Goal: Task Accomplishment & Management: Complete application form

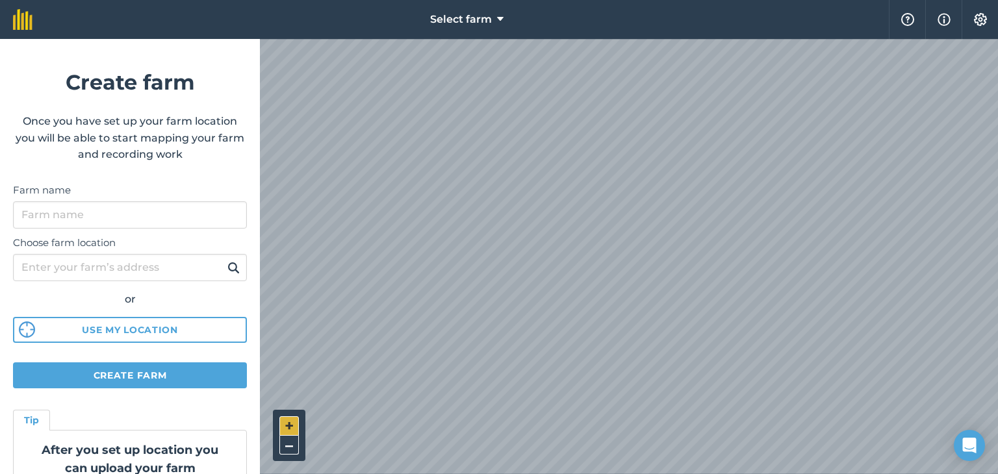
click at [283, 427] on button "+" at bounding box center [288, 425] width 19 height 19
click at [291, 418] on button "+" at bounding box center [288, 425] width 19 height 19
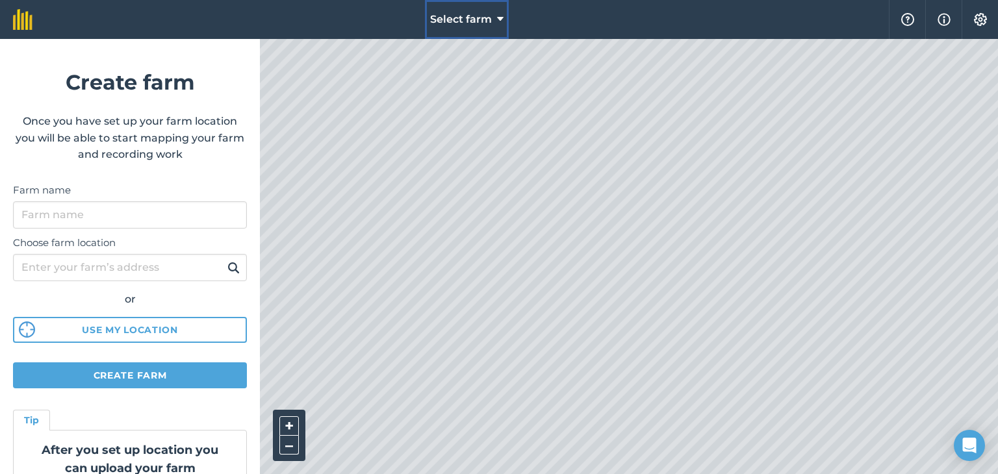
click at [503, 27] on button "Select farm" at bounding box center [467, 19] width 84 height 39
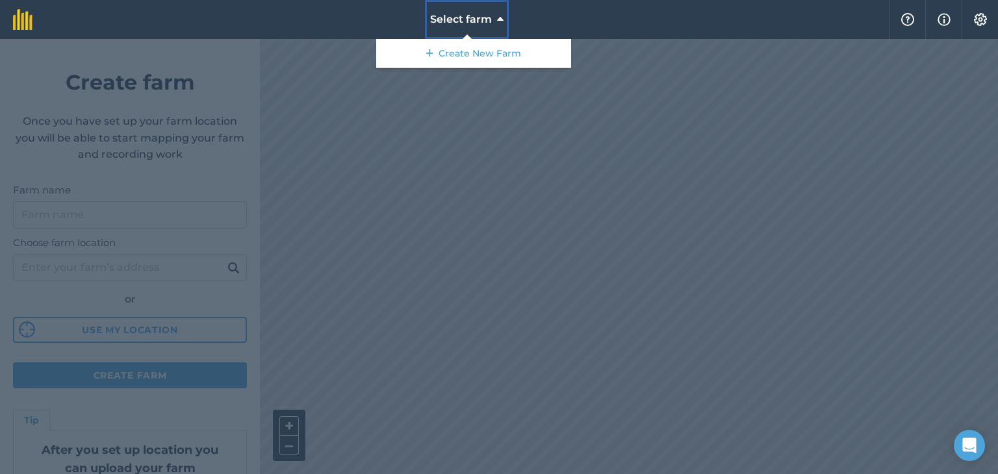
click at [493, 19] on button "Select farm" at bounding box center [467, 19] width 84 height 39
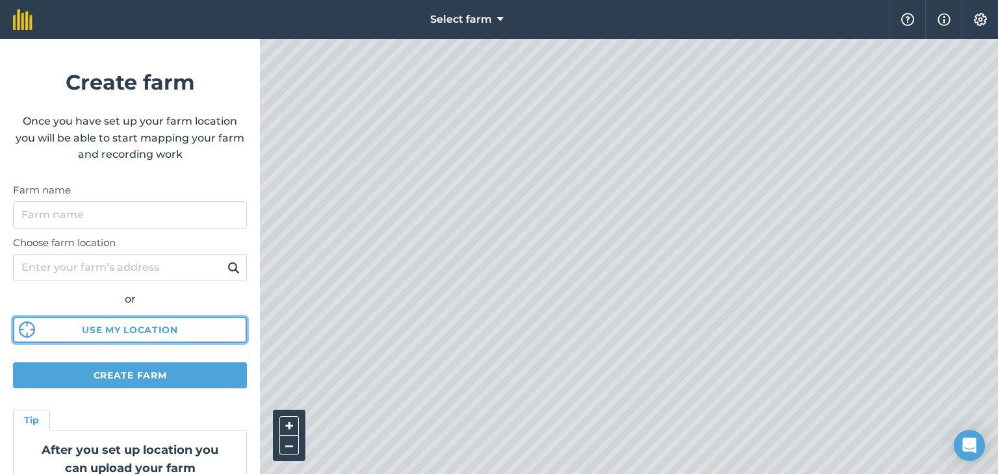
click at [163, 338] on button "Use my location" at bounding box center [130, 330] width 234 height 26
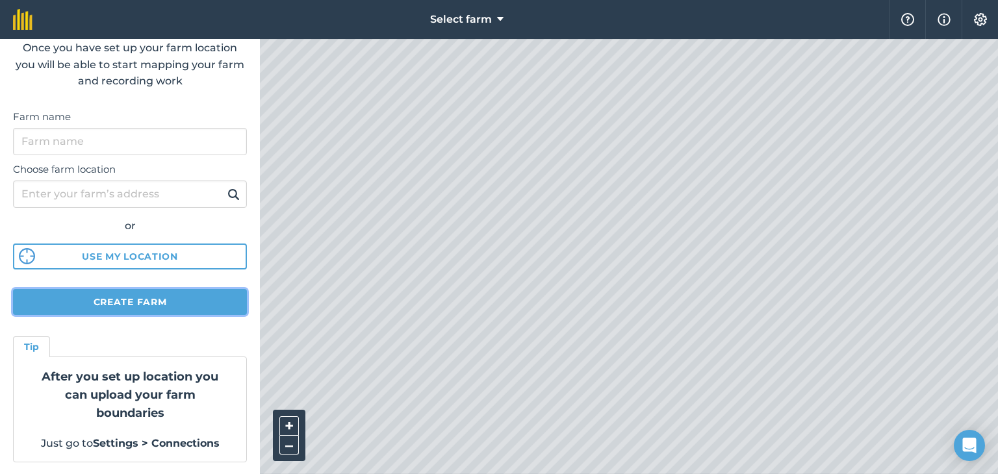
click at [154, 300] on button "Create farm" at bounding box center [130, 302] width 234 height 26
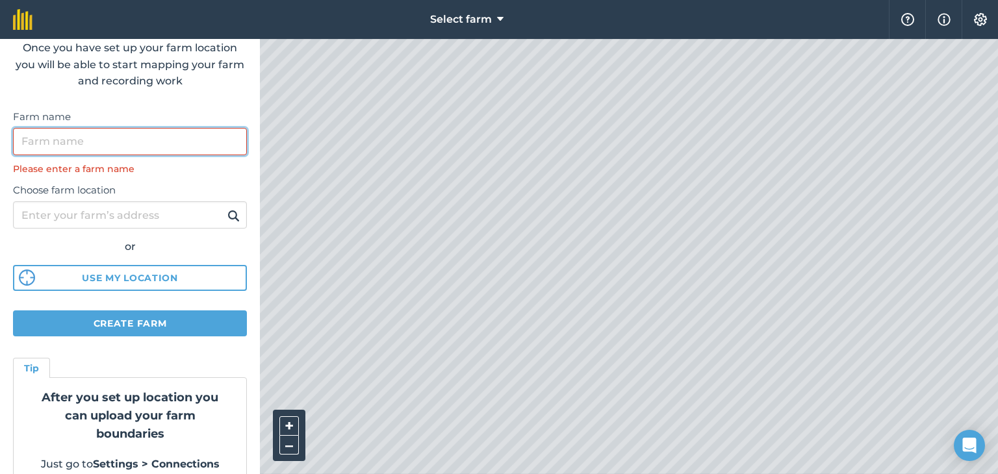
click at [184, 129] on input "Farm name" at bounding box center [130, 141] width 234 height 27
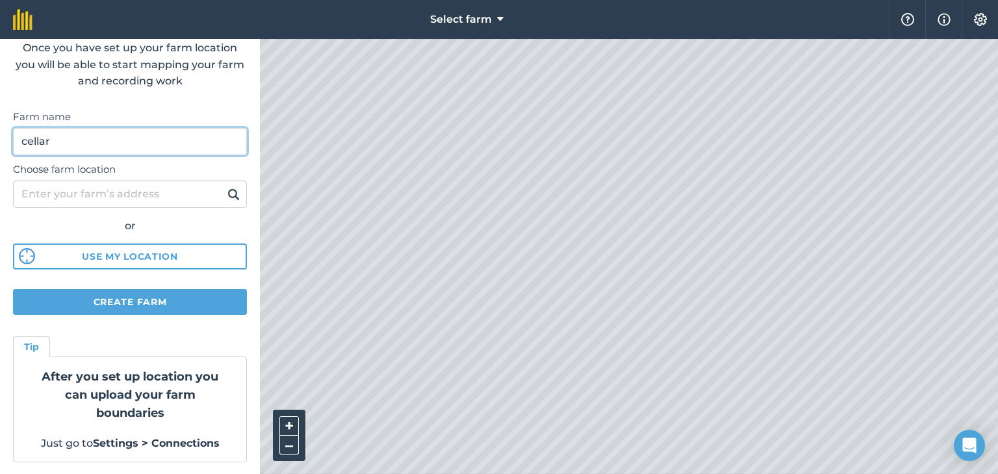
type input "cellar"
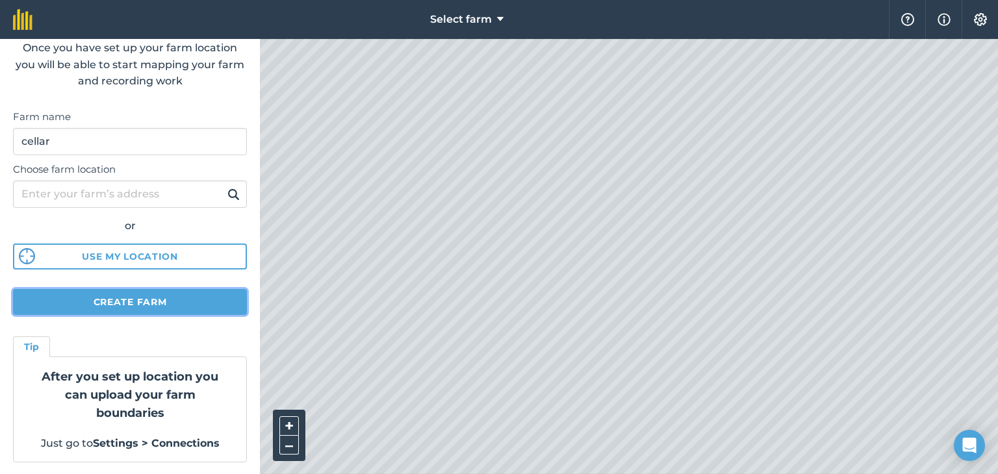
click at [192, 299] on button "Create farm" at bounding box center [130, 302] width 234 height 26
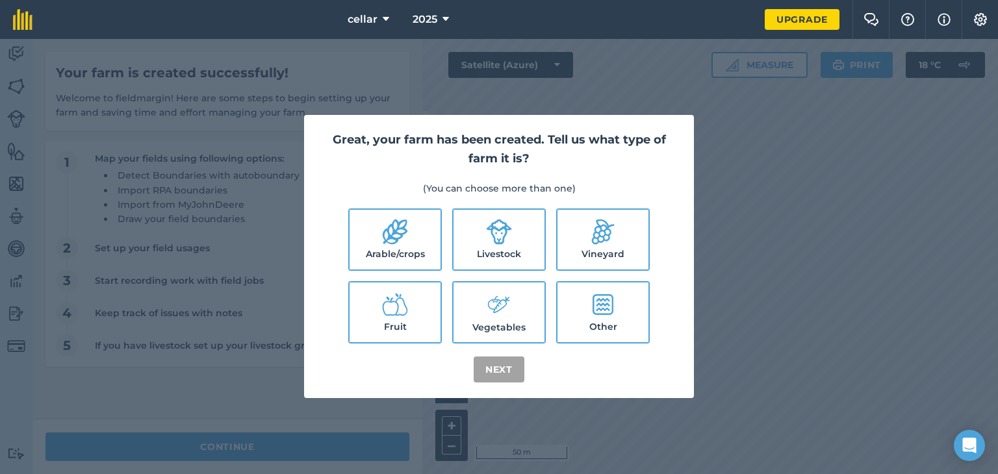
click at [533, 233] on label "Livestock" at bounding box center [498, 240] width 91 height 60
checkbox input "true"
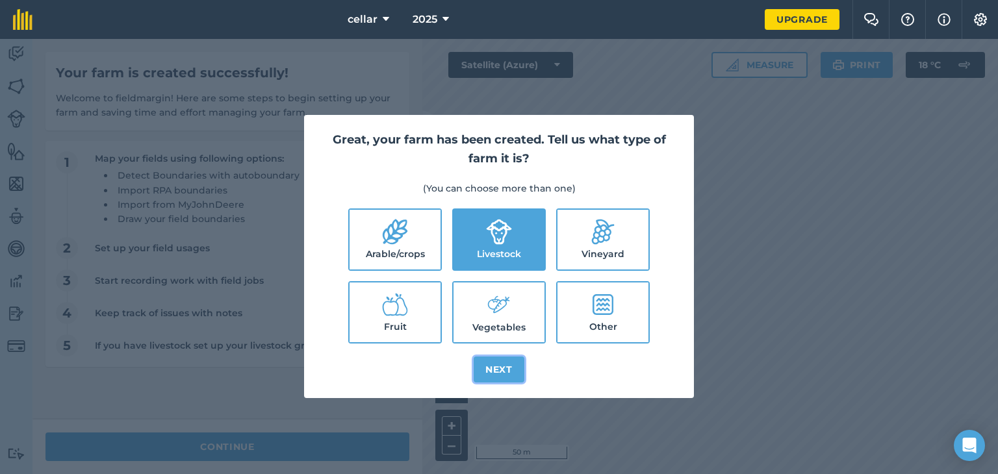
click at [501, 374] on button "Next" at bounding box center [499, 370] width 51 height 26
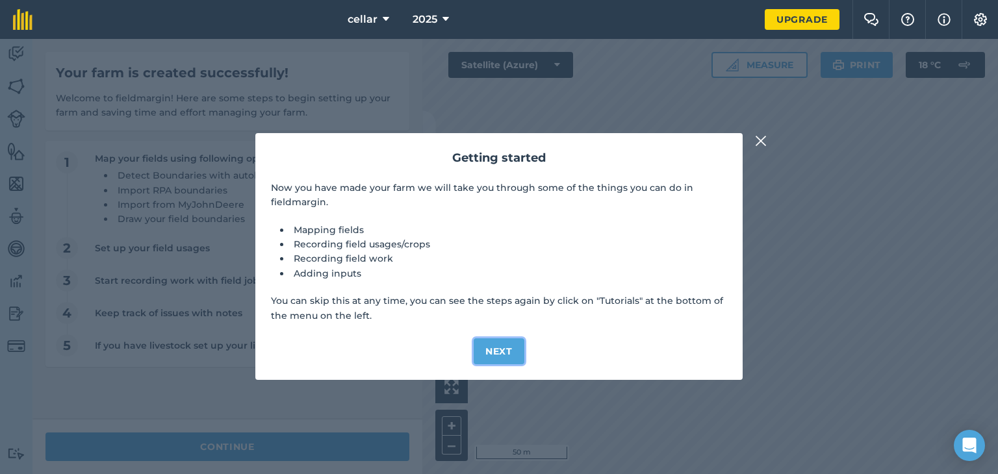
click at [498, 351] on button "Next" at bounding box center [499, 351] width 51 height 26
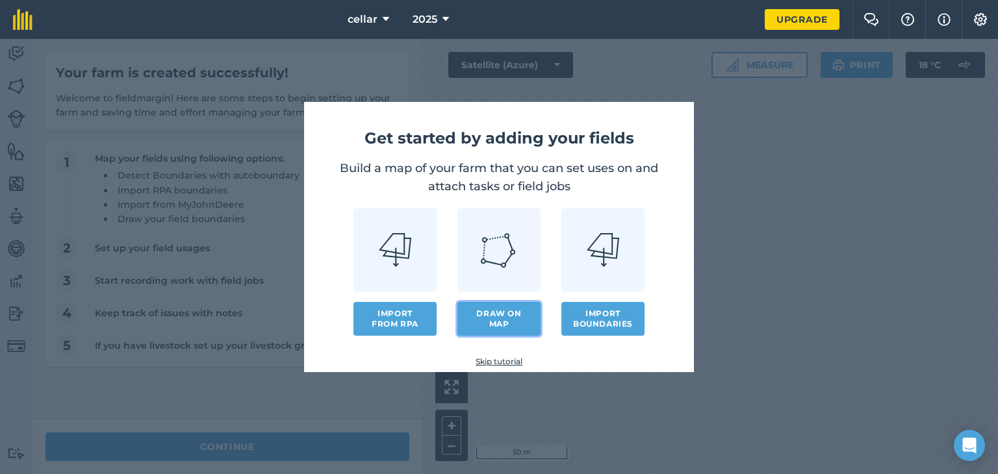
click at [488, 325] on link "Draw on map" at bounding box center [498, 319] width 83 height 34
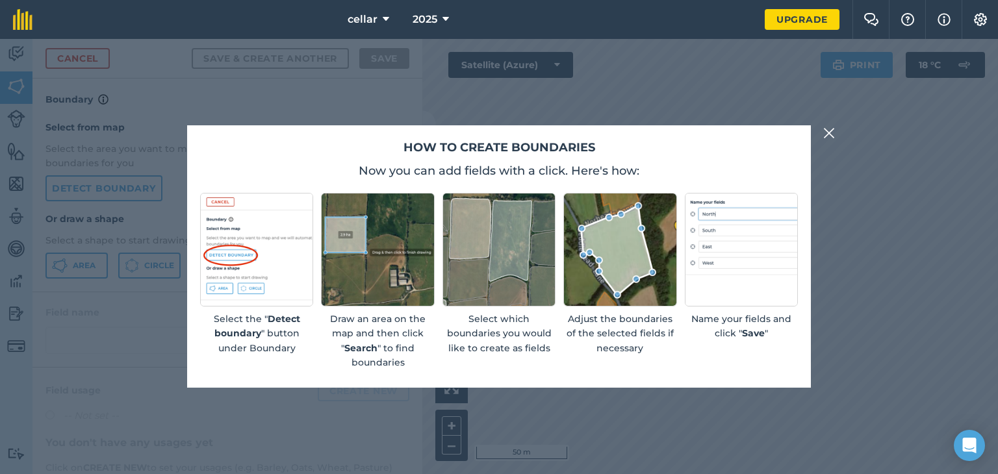
click at [829, 134] on img at bounding box center [829, 133] width 12 height 16
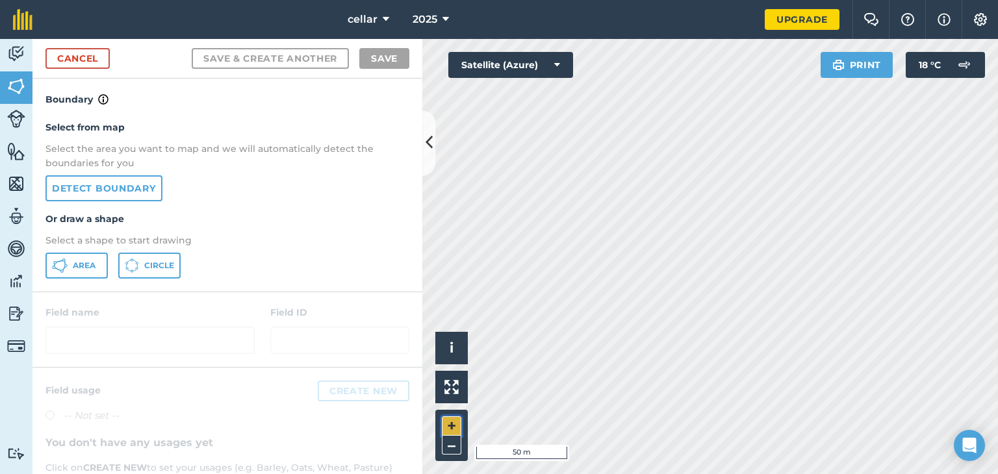
click at [452, 418] on button "+" at bounding box center [451, 425] width 19 height 19
click at [452, 444] on button "–" at bounding box center [451, 445] width 19 height 19
click at [123, 186] on link "Detect boundary" at bounding box center [103, 188] width 117 height 26
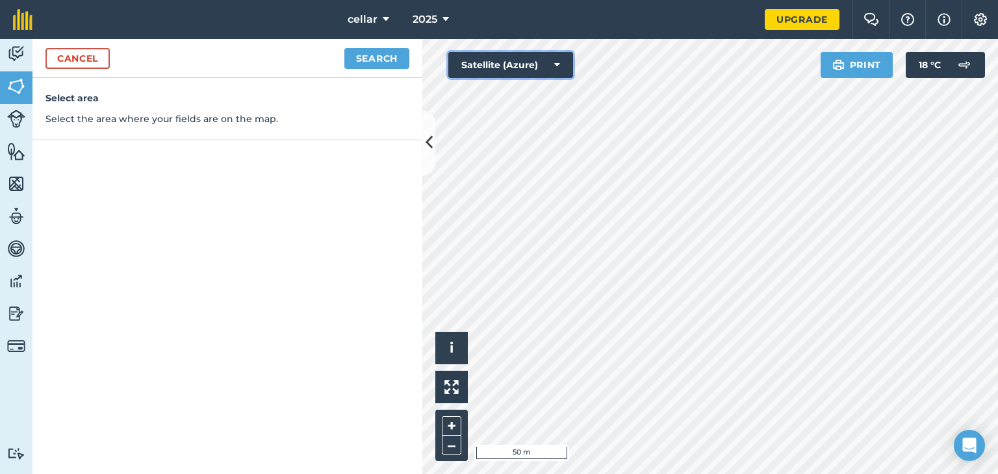
click at [540, 68] on button "Satellite (Azure)" at bounding box center [510, 65] width 125 height 26
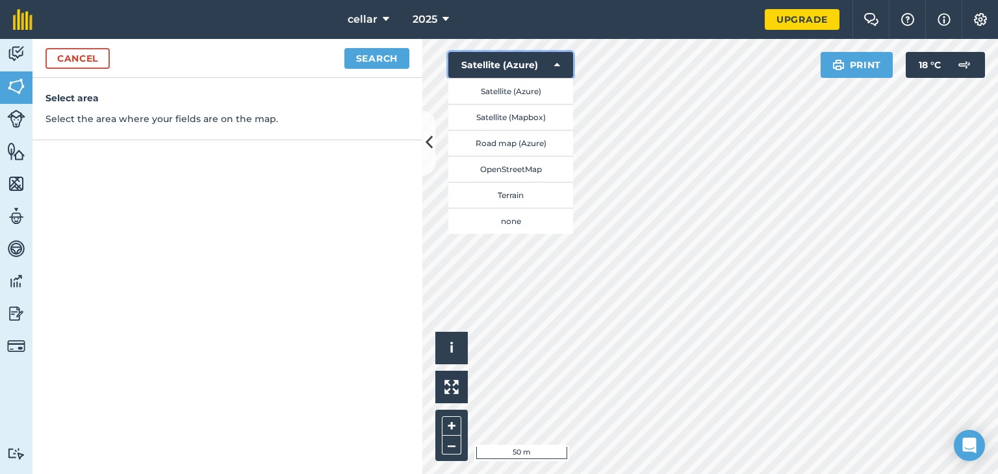
click at [557, 60] on icon at bounding box center [557, 64] width 6 height 13
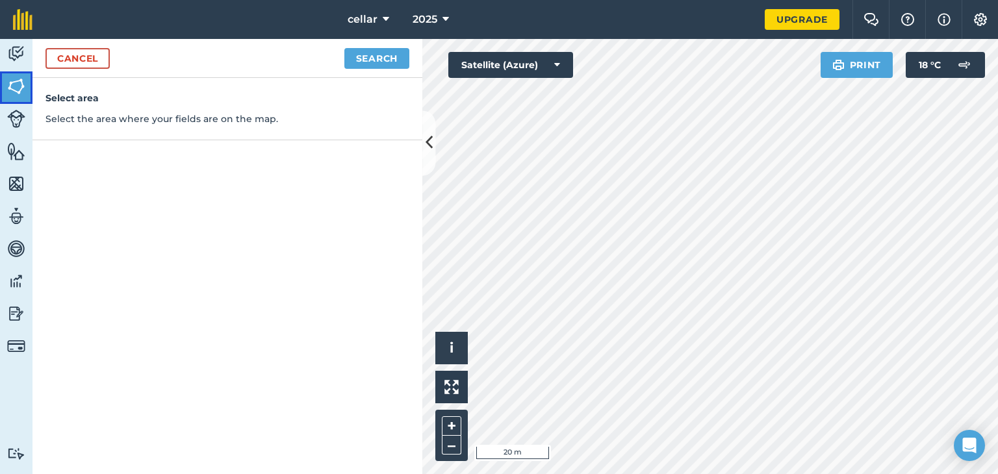
click at [27, 84] on link "Fields" at bounding box center [16, 87] width 32 height 32
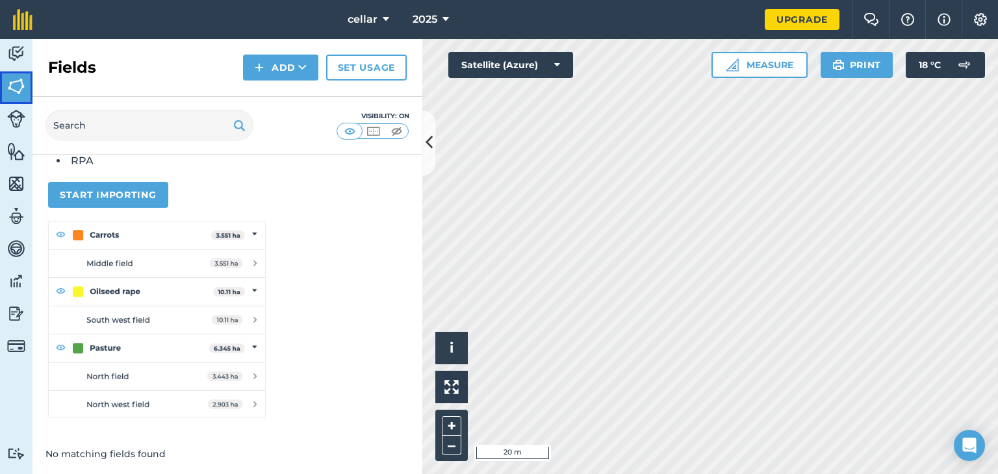
scroll to position [164, 0]
click at [20, 120] on img at bounding box center [16, 119] width 18 height 18
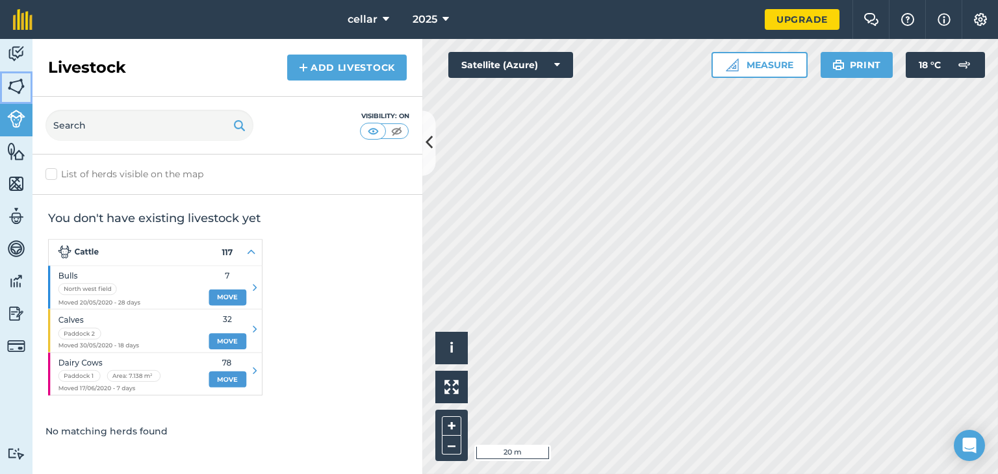
click at [16, 81] on img at bounding box center [16, 86] width 18 height 19
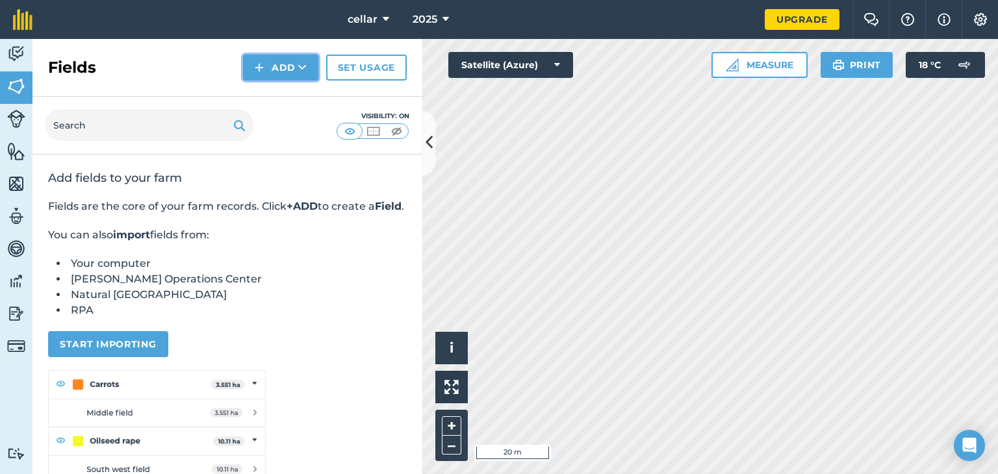
click at [270, 66] on button "Add" at bounding box center [280, 68] width 75 height 26
click at [287, 92] on link "Draw" at bounding box center [280, 96] width 71 height 29
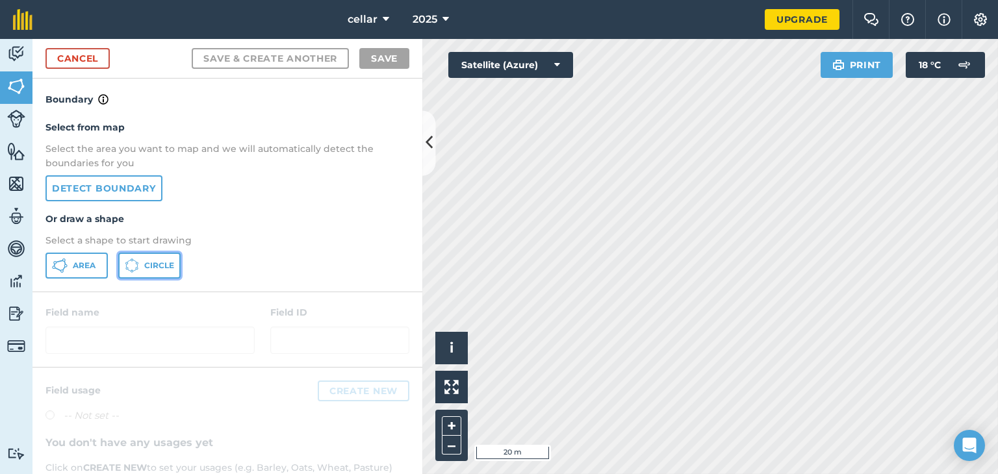
click at [162, 262] on span "Circle" at bounding box center [159, 265] width 30 height 10
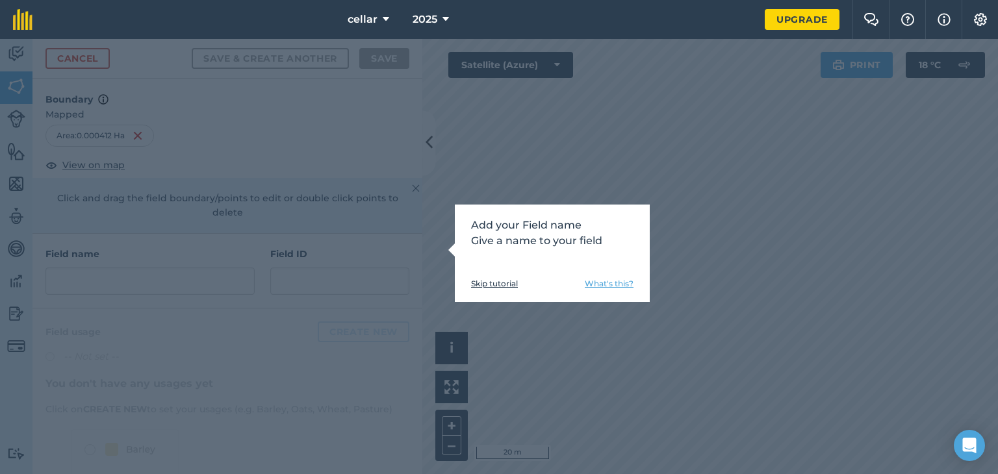
click at [507, 290] on div "Add your Field name Give a name to your field Skip tutorial What's this?" at bounding box center [552, 253] width 195 height 97
click at [504, 289] on div "Add your Field name Give a name to your field Skip tutorial What's this?" at bounding box center [552, 253] width 195 height 97
click at [503, 286] on link "Skip tutorial" at bounding box center [494, 284] width 47 height 10
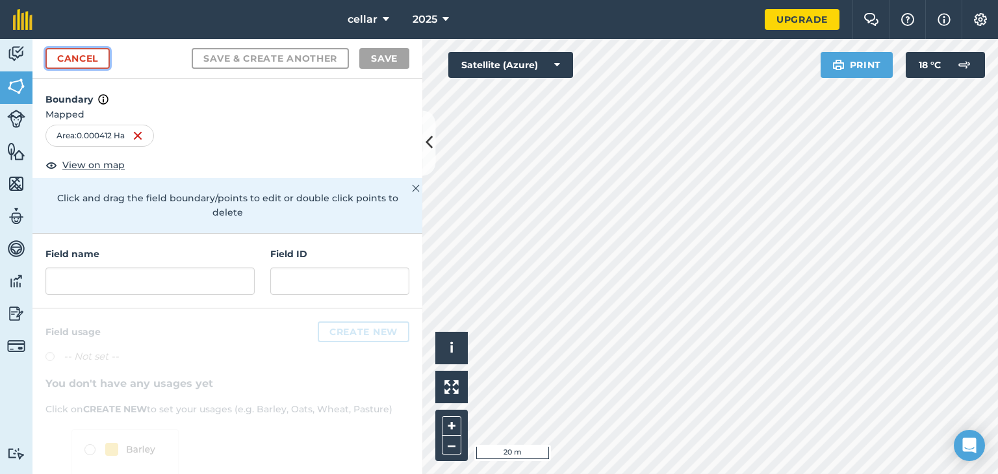
click at [94, 50] on link "Cancel" at bounding box center [77, 58] width 64 height 21
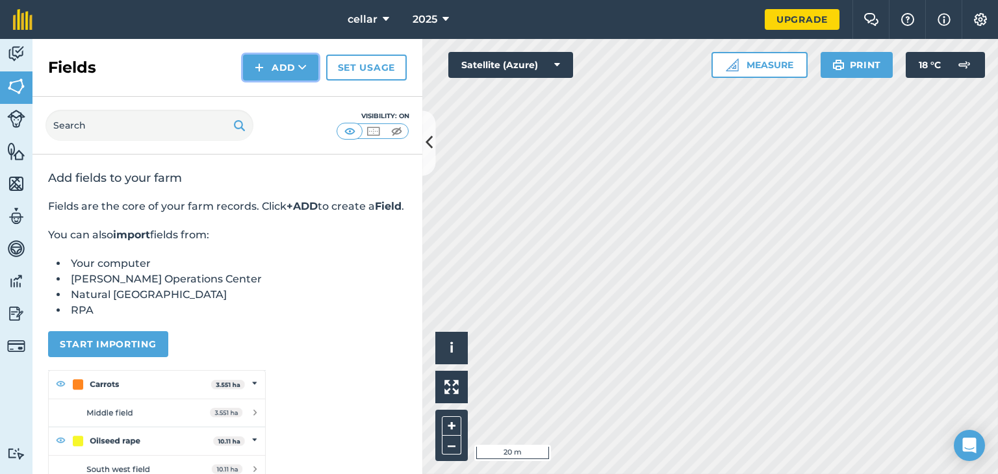
click at [268, 73] on button "Add" at bounding box center [280, 68] width 75 height 26
click at [280, 101] on link "Draw" at bounding box center [280, 96] width 71 height 29
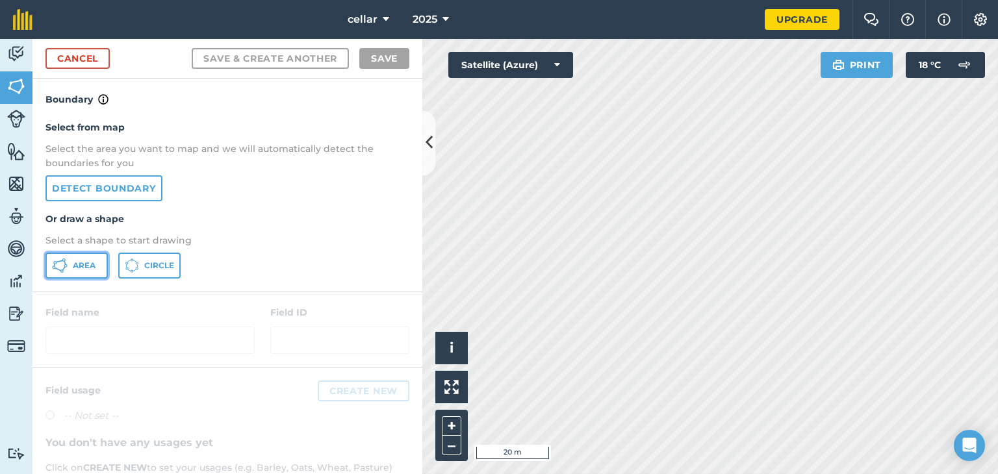
click at [83, 255] on button "Area" at bounding box center [76, 266] width 62 height 26
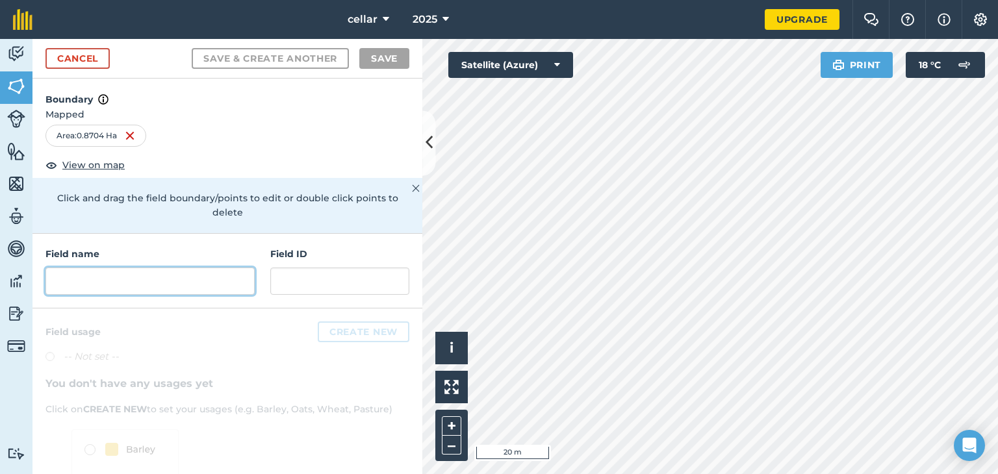
click at [157, 279] on input "text" at bounding box center [149, 281] width 209 height 27
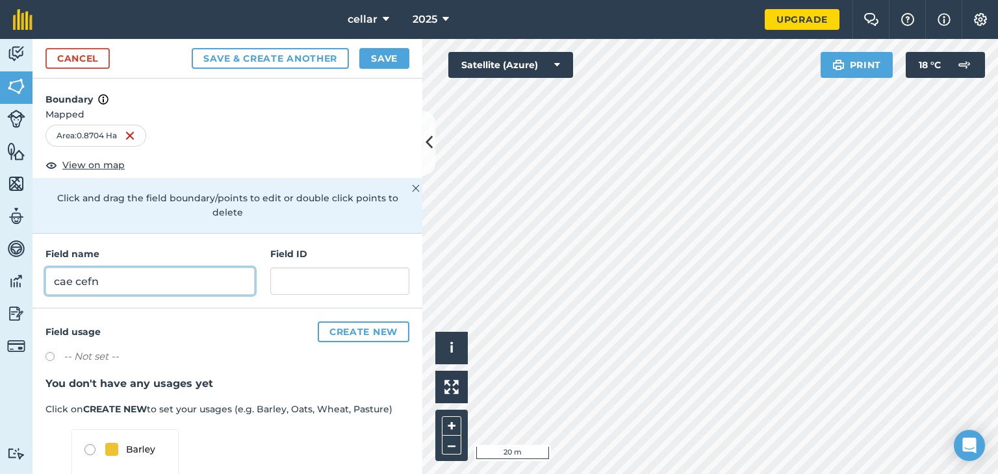
type input "cae cefn"
click at [249, 338] on h4 "Field usage Create new" at bounding box center [227, 332] width 364 height 21
click at [363, 178] on div "Click and drag the field boundary/points to edit or double click points to dele…" at bounding box center [227, 205] width 390 height 55
click at [412, 188] on img at bounding box center [416, 189] width 8 height 16
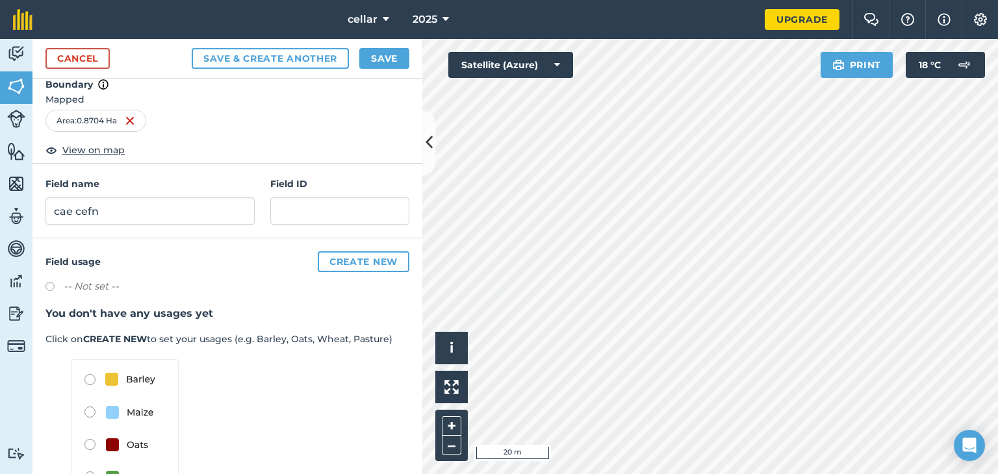
scroll to position [59, 0]
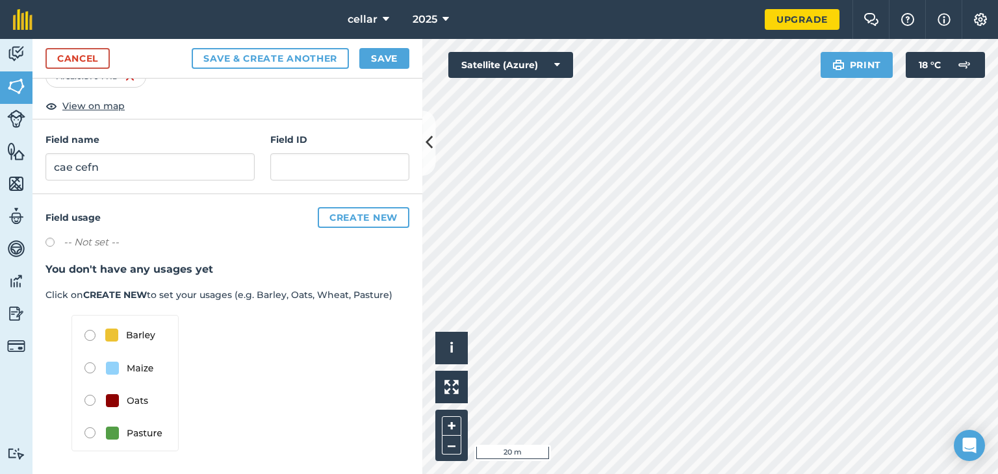
click at [88, 433] on img at bounding box center [124, 383] width 107 height 136
click at [94, 430] on img at bounding box center [124, 383] width 107 height 136
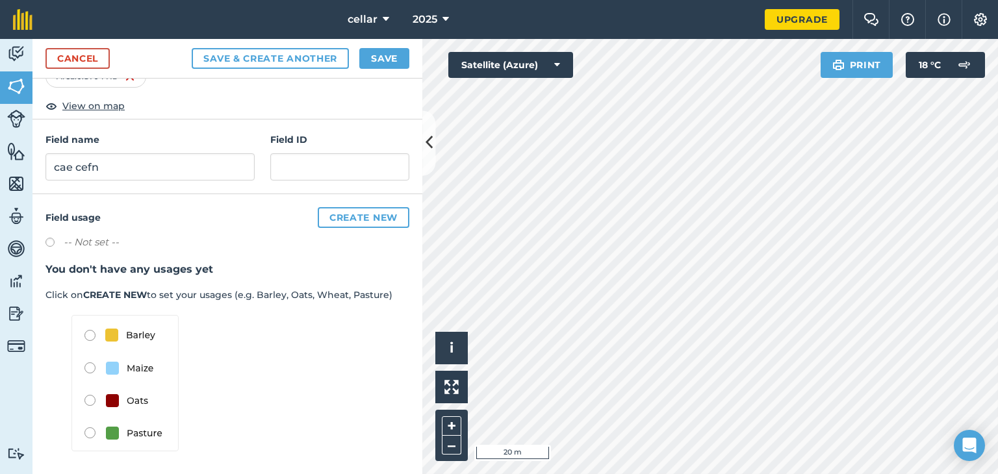
click at [94, 430] on img at bounding box center [124, 383] width 107 height 136
click at [49, 238] on label at bounding box center [54, 244] width 18 height 13
radio input "true"
click at [49, 238] on label at bounding box center [54, 244] width 18 height 13
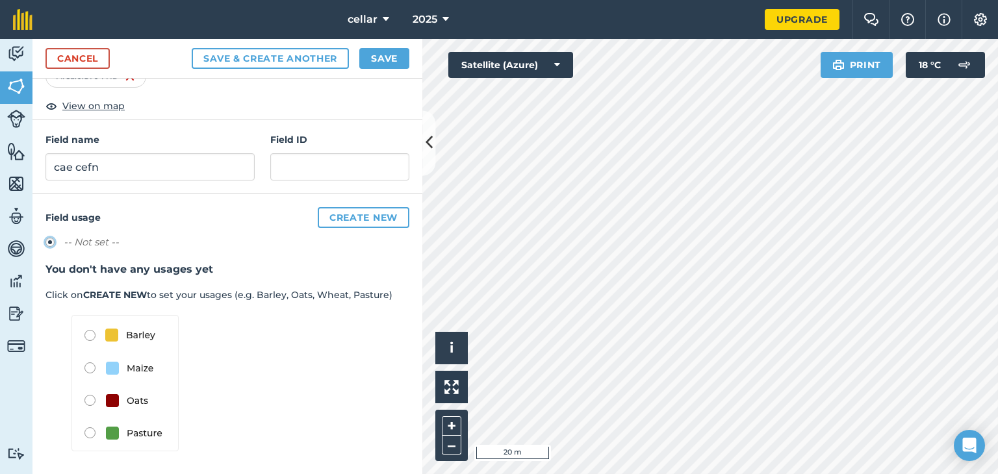
click at [91, 430] on img at bounding box center [124, 383] width 107 height 136
click at [118, 433] on img at bounding box center [124, 383] width 107 height 136
click at [133, 432] on img at bounding box center [124, 383] width 107 height 136
click at [31, 149] on link "Features" at bounding box center [16, 152] width 32 height 32
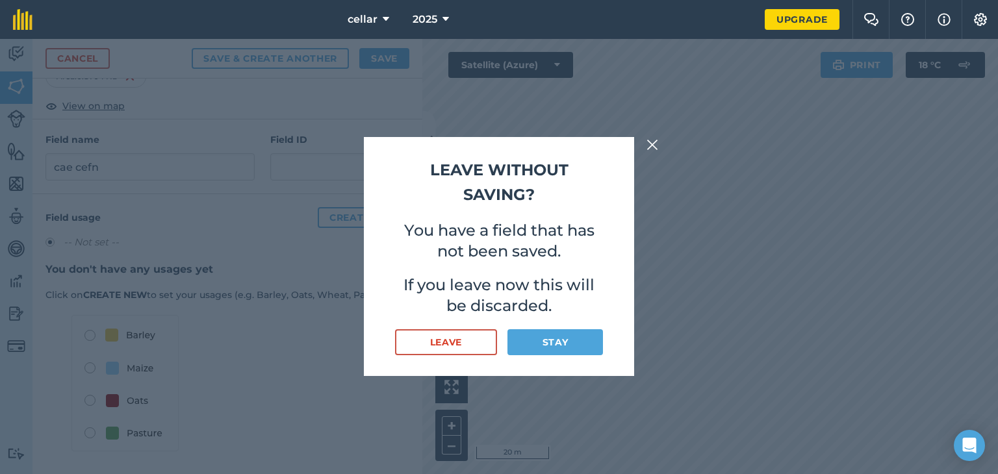
click at [14, 133] on div "Leave without saving? You have a field that has not been saved. If you leave no…" at bounding box center [499, 256] width 998 height 435
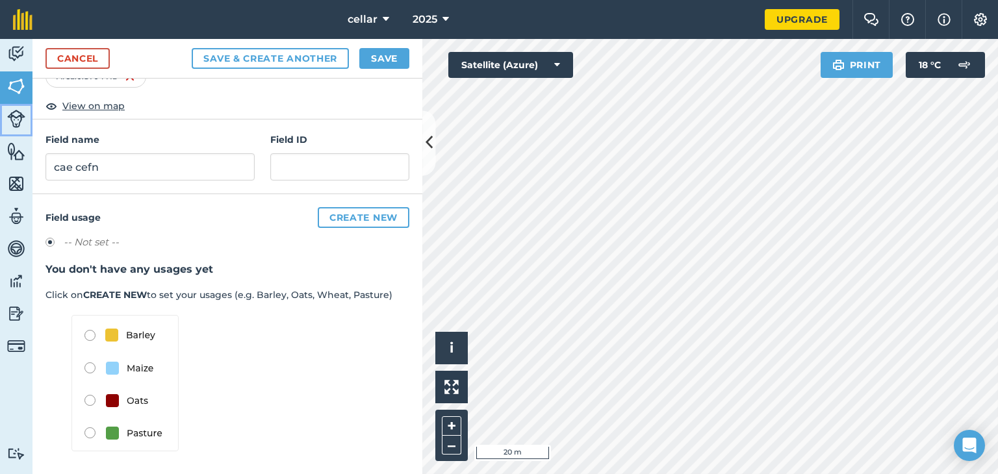
click at [14, 131] on link "Livestock" at bounding box center [16, 120] width 32 height 32
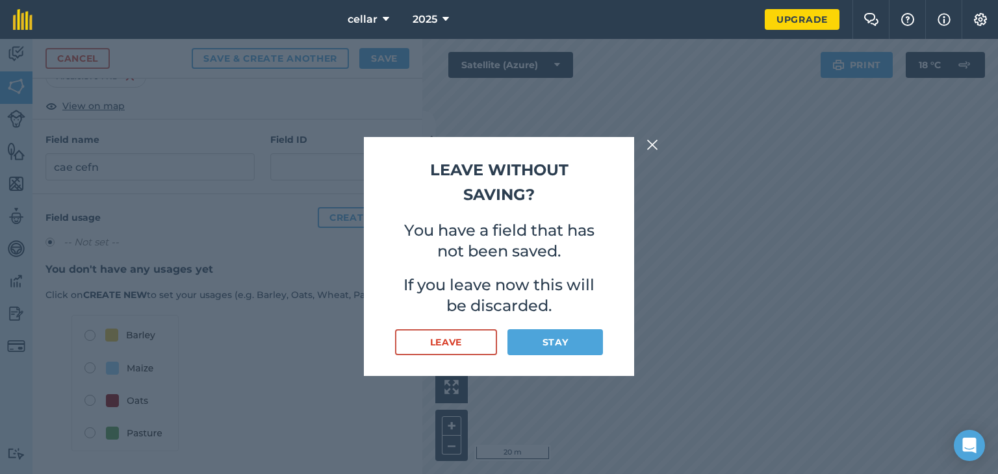
click at [19, 175] on div "Leave without saving? You have a field that has not been saved. If you leave no…" at bounding box center [499, 256] width 998 height 435
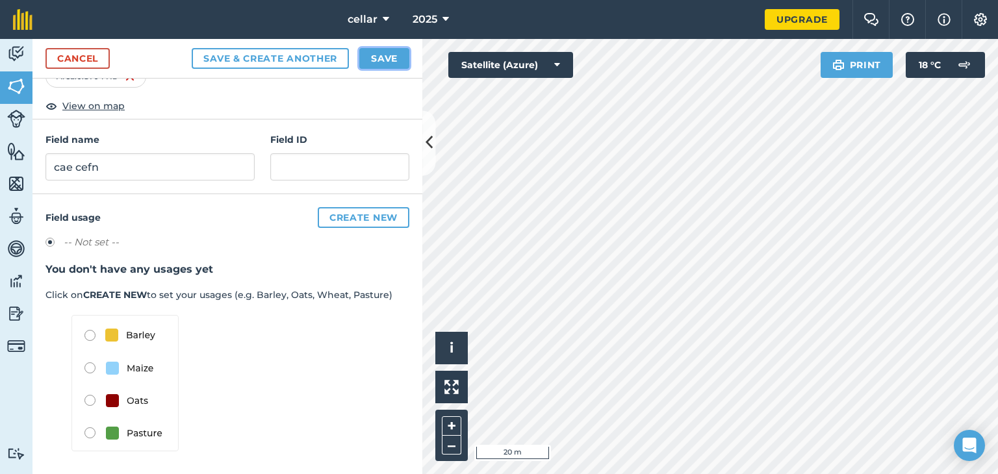
click at [401, 66] on button "Save" at bounding box center [384, 58] width 50 height 21
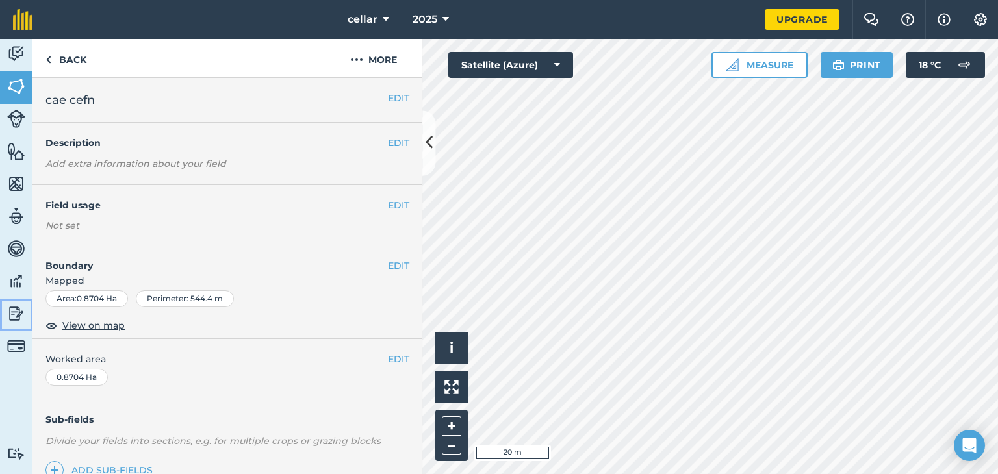
click at [16, 312] on img at bounding box center [16, 313] width 18 height 19
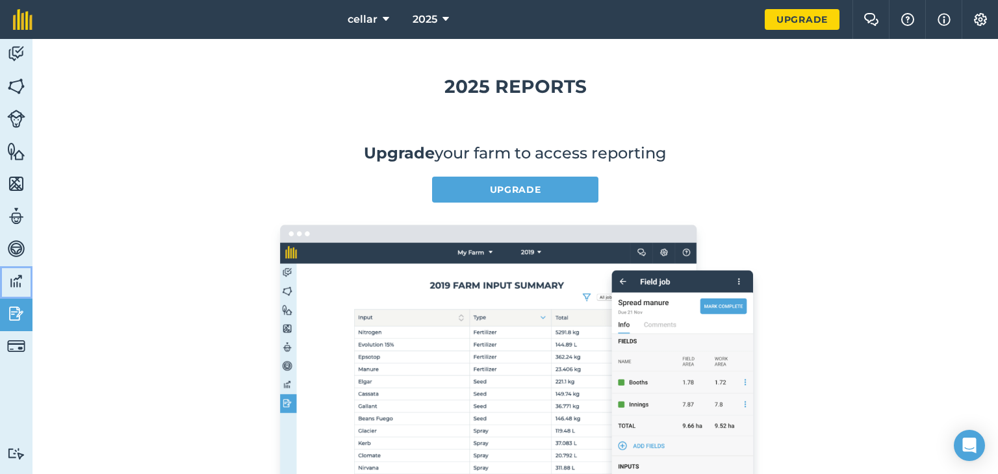
click at [12, 273] on img at bounding box center [16, 281] width 18 height 19
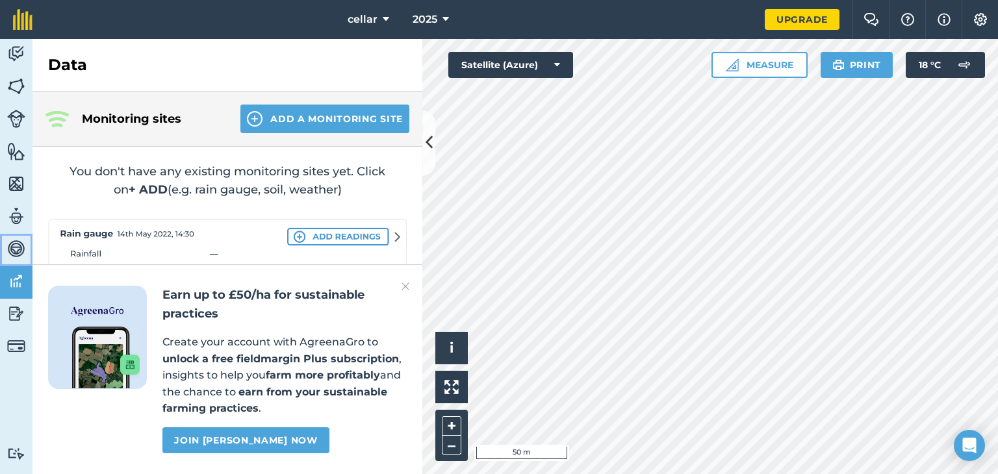
click at [8, 249] on img at bounding box center [16, 248] width 18 height 19
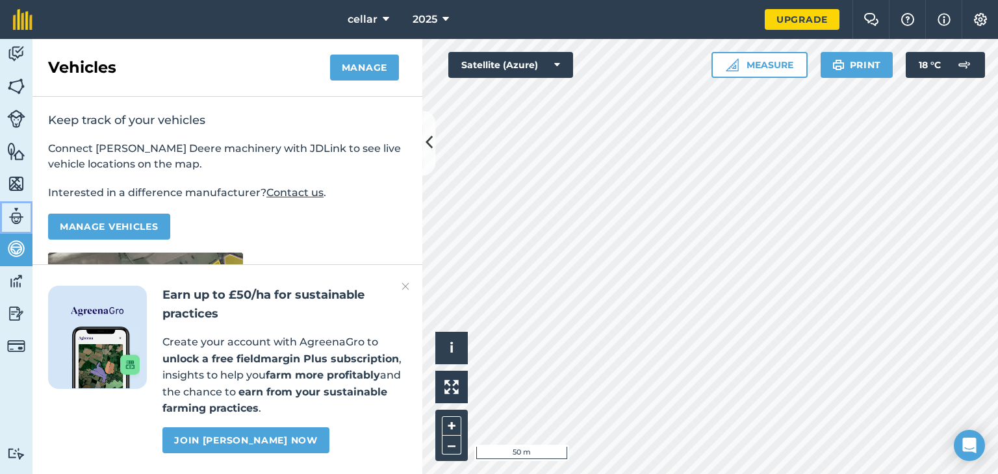
click at [9, 218] on img at bounding box center [16, 216] width 18 height 19
select select "MEMBER"
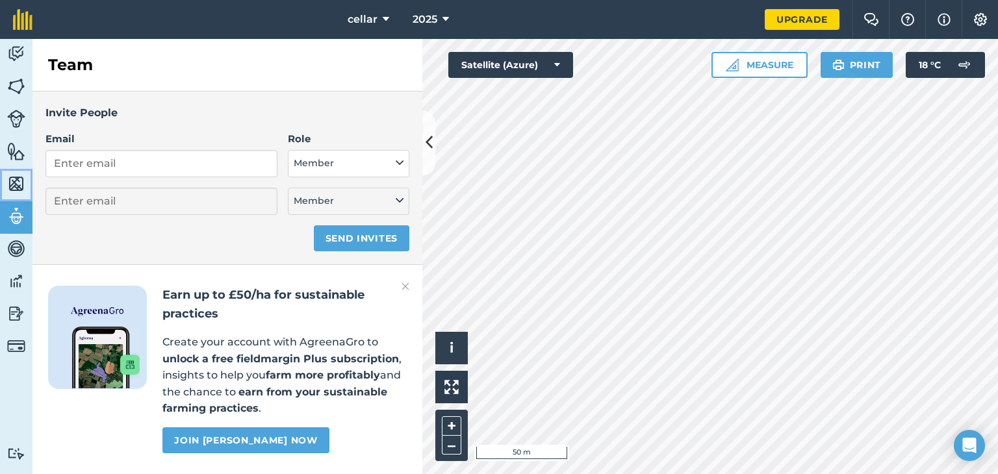
click at [7, 180] on img at bounding box center [16, 183] width 18 height 19
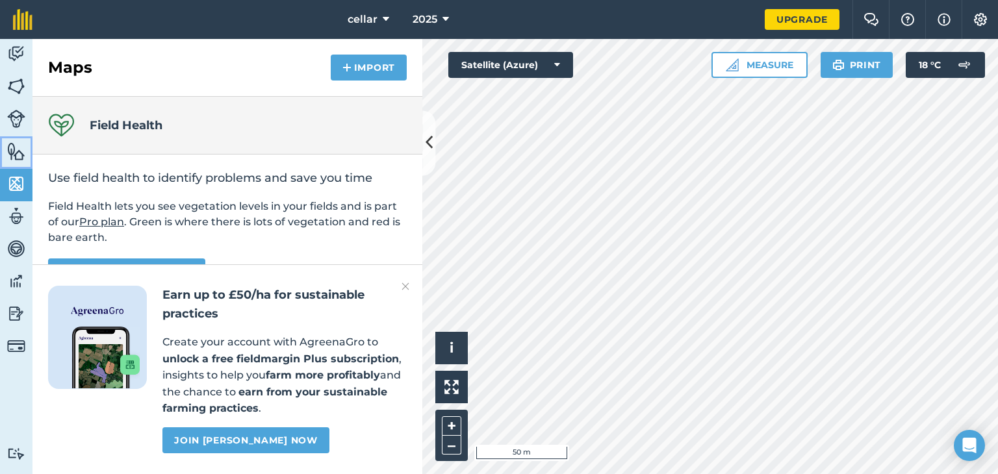
click at [8, 152] on img at bounding box center [16, 151] width 18 height 19
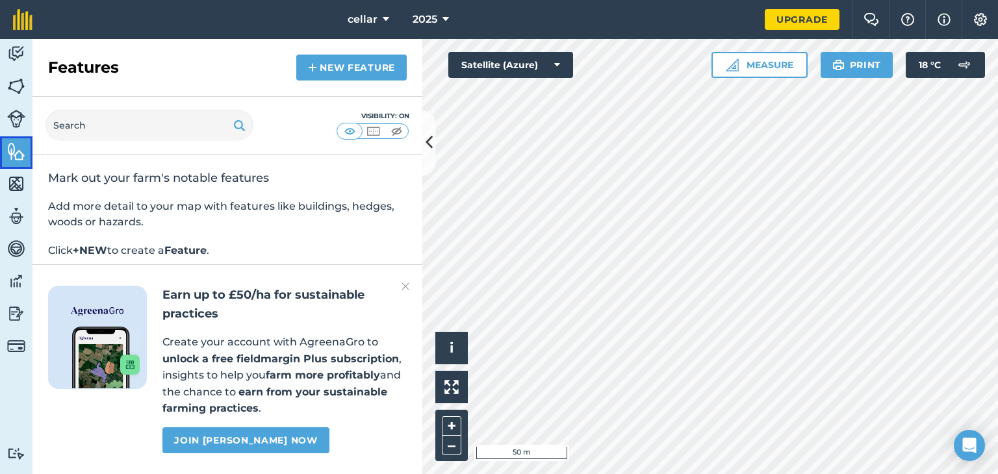
click at [8, 152] on img at bounding box center [16, 151] width 18 height 19
click at [8, 125] on img at bounding box center [16, 119] width 18 height 18
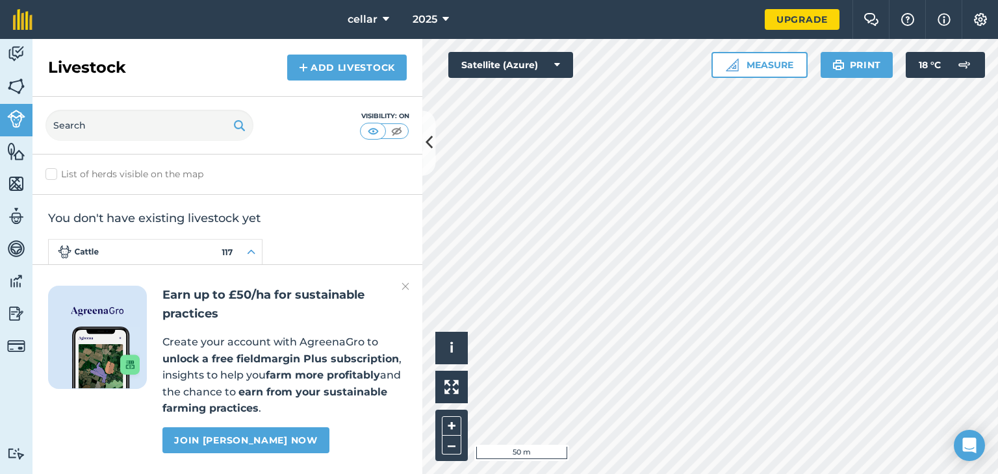
click at [242, 255] on img at bounding box center [155, 317] width 214 height 157
click at [27, 95] on link "Fields" at bounding box center [16, 87] width 32 height 32
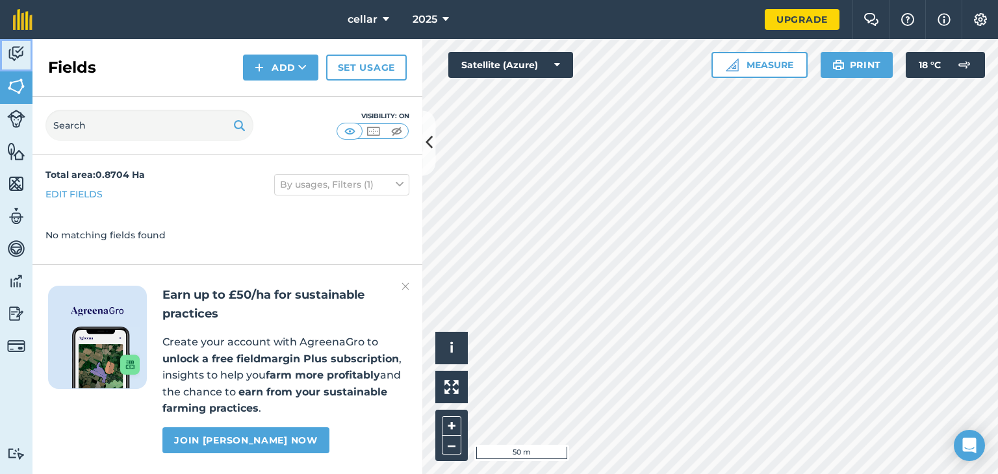
click at [14, 51] on img at bounding box center [16, 53] width 18 height 19
